Goal: Use online tool/utility: Utilize a website feature to perform a specific function

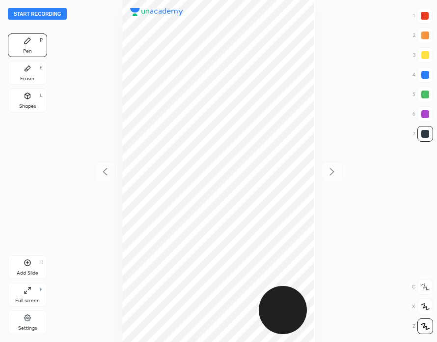
scroll to position [342, 280]
click at [52, 13] on button "Start recording" at bounding box center [37, 14] width 59 height 12
click at [427, 21] on div at bounding box center [425, 16] width 16 height 16
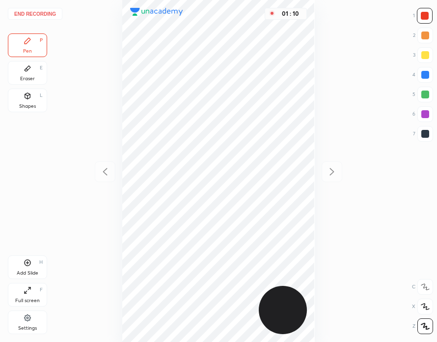
click at [43, 15] on button "End recording" at bounding box center [35, 14] width 55 height 12
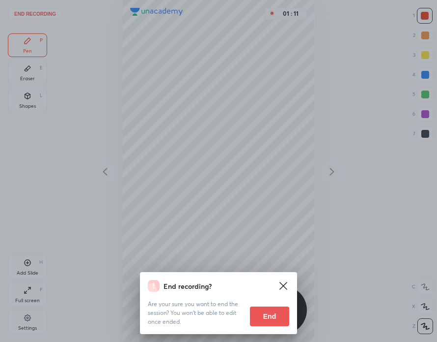
click at [273, 314] on button "End" at bounding box center [269, 316] width 39 height 20
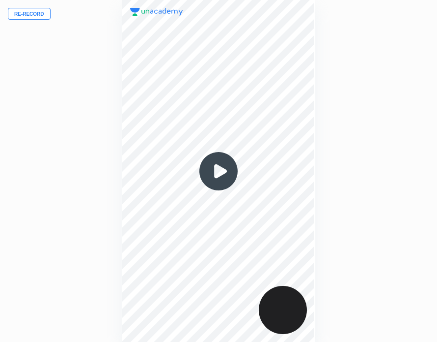
click at [218, 169] on img at bounding box center [218, 170] width 47 height 47
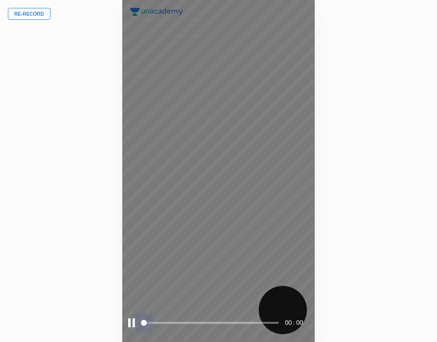
click at [160, 322] on span at bounding box center [211, 322] width 136 height 2
drag, startPoint x: 144, startPoint y: 322, endPoint x: 175, endPoint y: 325, distance: 30.7
click at [175, 325] on span at bounding box center [211, 322] width 136 height 15
click at [175, 321] on span at bounding box center [211, 322] width 136 height 15
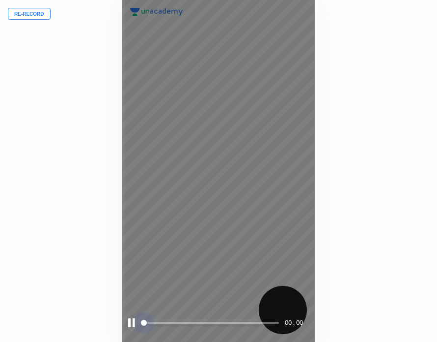
drag, startPoint x: 175, startPoint y: 321, endPoint x: 224, endPoint y: 323, distance: 48.2
click at [178, 322] on span at bounding box center [211, 322] width 136 height 15
drag, startPoint x: 227, startPoint y: 322, endPoint x: 239, endPoint y: 323, distance: 11.9
click at [235, 324] on span at bounding box center [211, 322] width 136 height 15
drag, startPoint x: 243, startPoint y: 321, endPoint x: 269, endPoint y: 314, distance: 27.2
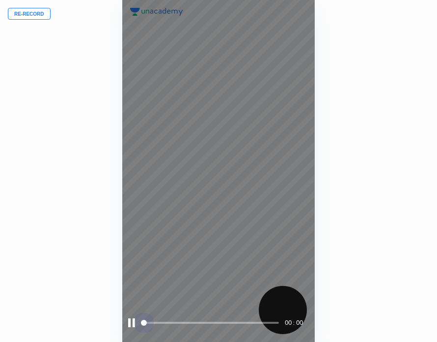
click at [252, 319] on span at bounding box center [211, 322] width 136 height 15
drag, startPoint x: 269, startPoint y: 314, endPoint x: 121, endPoint y: 322, distance: 148.2
click at [269, 314] on div "00 : 00" at bounding box center [218, 171] width 192 height 342
